Goal: Find specific page/section: Find specific page/section

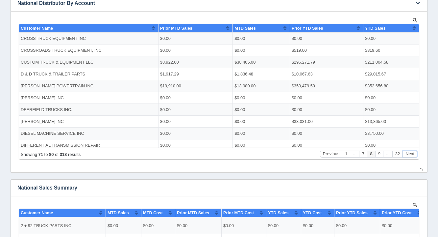
click at [410, 156] on button "Next" at bounding box center [410, 153] width 15 height 7
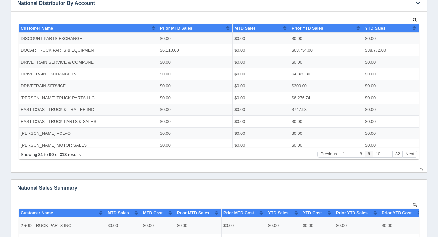
click at [410, 157] on div "Showing 81 to 90 of 318 results Previous 1 ... 8 9 10 ... 32 Next" at bounding box center [219, 153] width 400 height 12
click at [410, 156] on button "Next" at bounding box center [410, 153] width 15 height 7
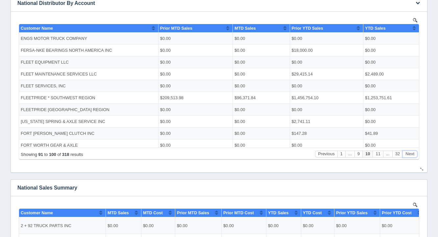
click at [411, 156] on button "Next" at bounding box center [410, 153] width 15 height 7
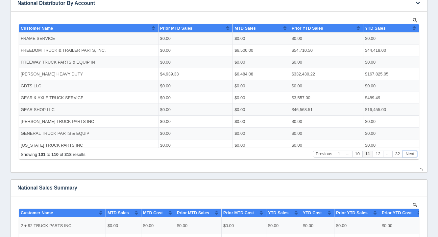
click at [411, 154] on button "Next" at bounding box center [410, 153] width 15 height 7
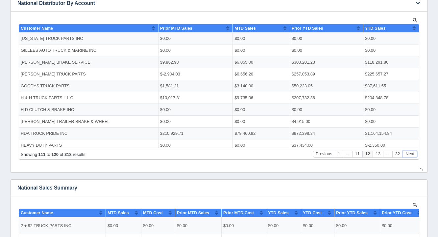
click at [411, 152] on button "Next" at bounding box center [410, 153] width 15 height 7
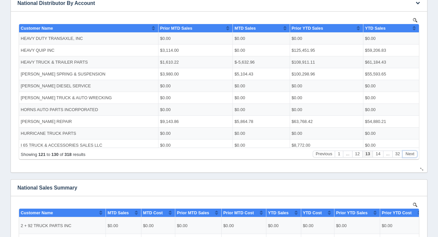
click at [411, 152] on button "Next" at bounding box center [410, 153] width 15 height 7
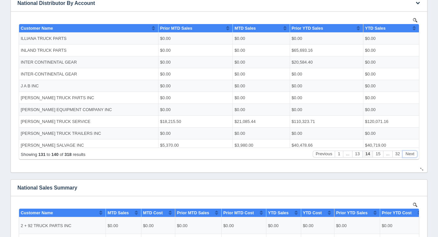
click at [413, 151] on button "Next" at bounding box center [410, 153] width 15 height 7
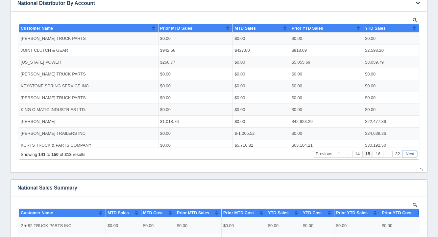
click at [413, 153] on button "Next" at bounding box center [410, 153] width 15 height 7
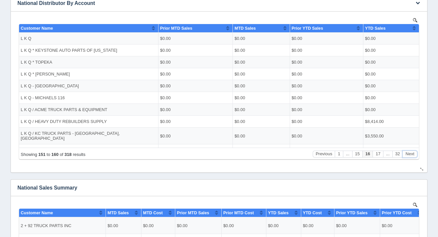
click at [414, 152] on button "Next" at bounding box center [410, 153] width 15 height 7
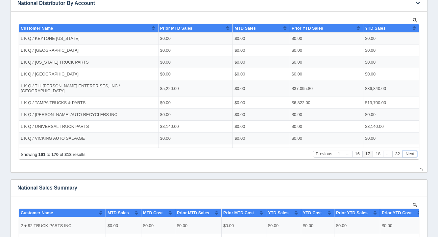
click at [414, 153] on button "Next" at bounding box center [410, 153] width 15 height 7
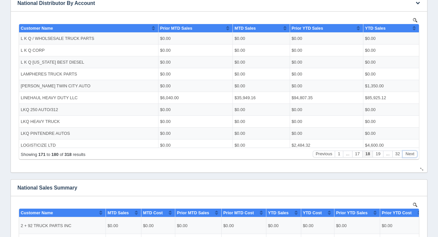
click at [414, 153] on button "Next" at bounding box center [410, 153] width 15 height 7
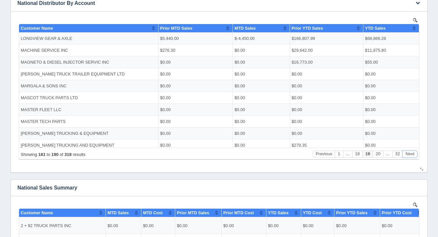
click at [415, 152] on button "Next" at bounding box center [410, 153] width 15 height 7
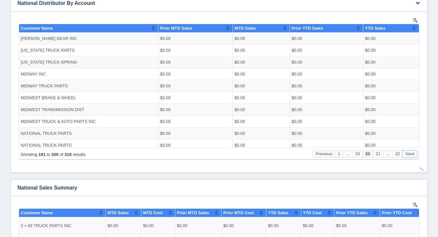
click at [415, 152] on button "Next" at bounding box center [410, 153] width 15 height 7
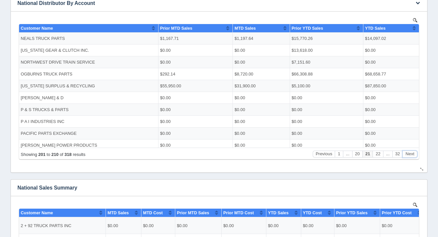
click at [415, 153] on button "Next" at bounding box center [410, 153] width 15 height 7
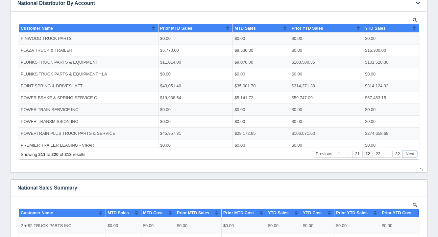
click at [415, 153] on button "Next" at bounding box center [410, 153] width 15 height 7
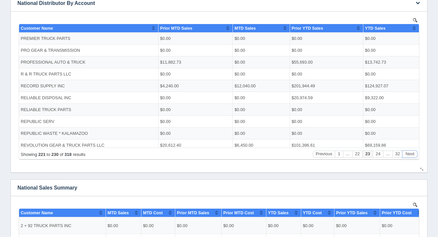
click at [415, 153] on button "Next" at bounding box center [410, 153] width 15 height 7
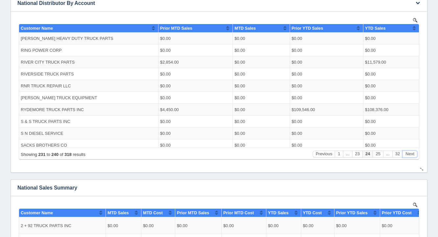
click at [415, 151] on button "Next" at bounding box center [410, 153] width 15 height 7
